Goal: Navigation & Orientation: Find specific page/section

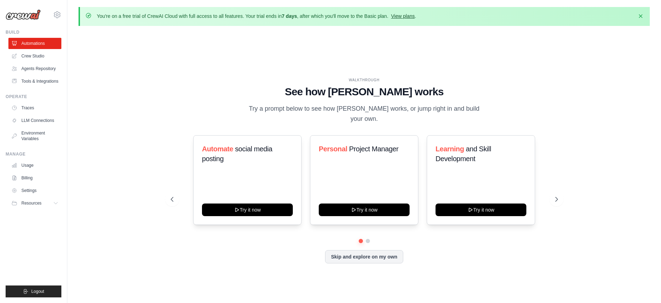
click at [410, 19] on link "View plans" at bounding box center [403, 16] width 24 height 6
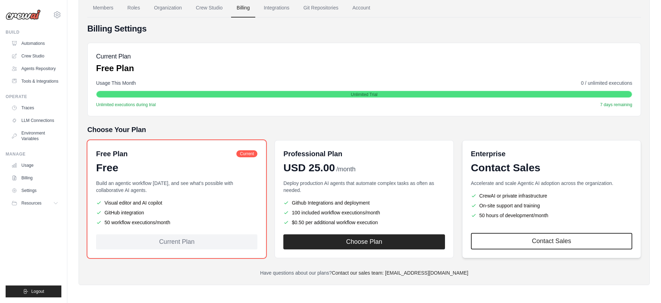
scroll to position [61, 0]
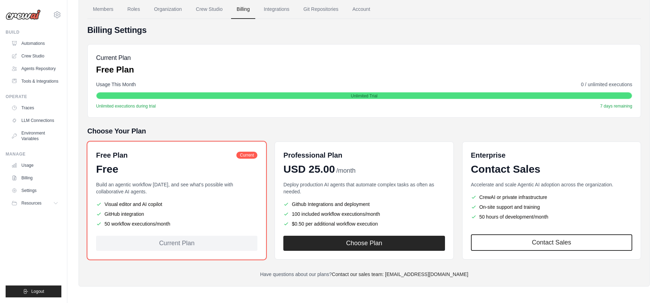
click at [273, 230] on div "Free Plan Current Free Build an agentic workflow [DATE], and see what's possibl…" at bounding box center [364, 201] width 554 height 118
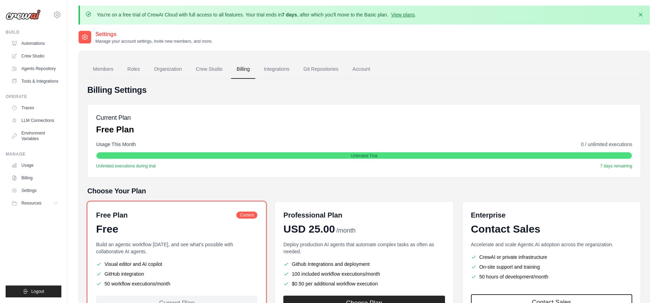
scroll to position [0, 0]
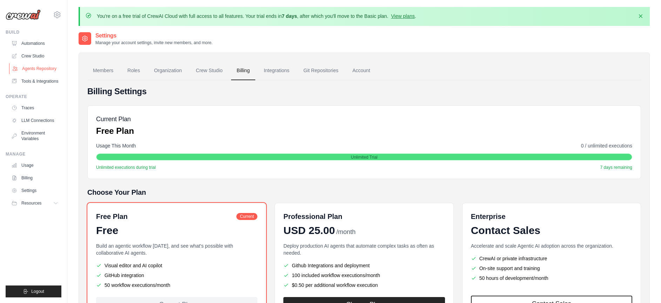
click at [42, 70] on link "Agents Repository" at bounding box center [35, 68] width 53 height 11
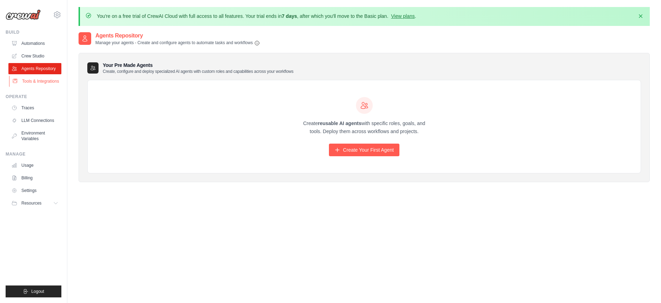
click at [39, 82] on link "Tools & Integrations" at bounding box center [35, 81] width 53 height 11
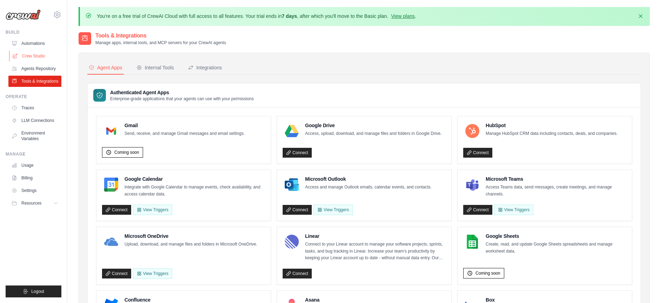
click at [28, 52] on link "Crew Studio" at bounding box center [35, 56] width 53 height 11
